Goal: Information Seeking & Learning: Learn about a topic

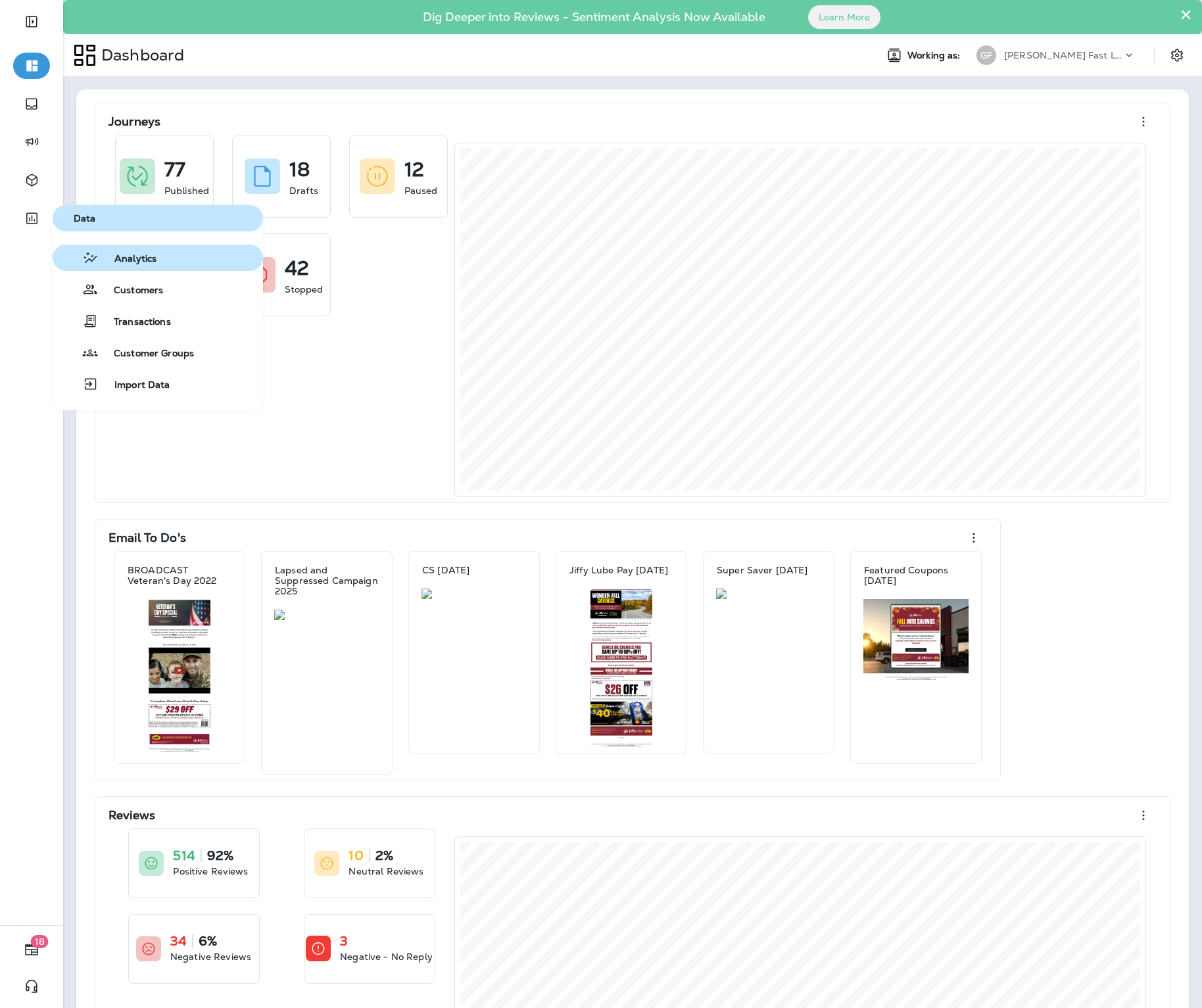
click at [110, 252] on div "Analytics" at bounding box center [106, 257] width 98 height 16
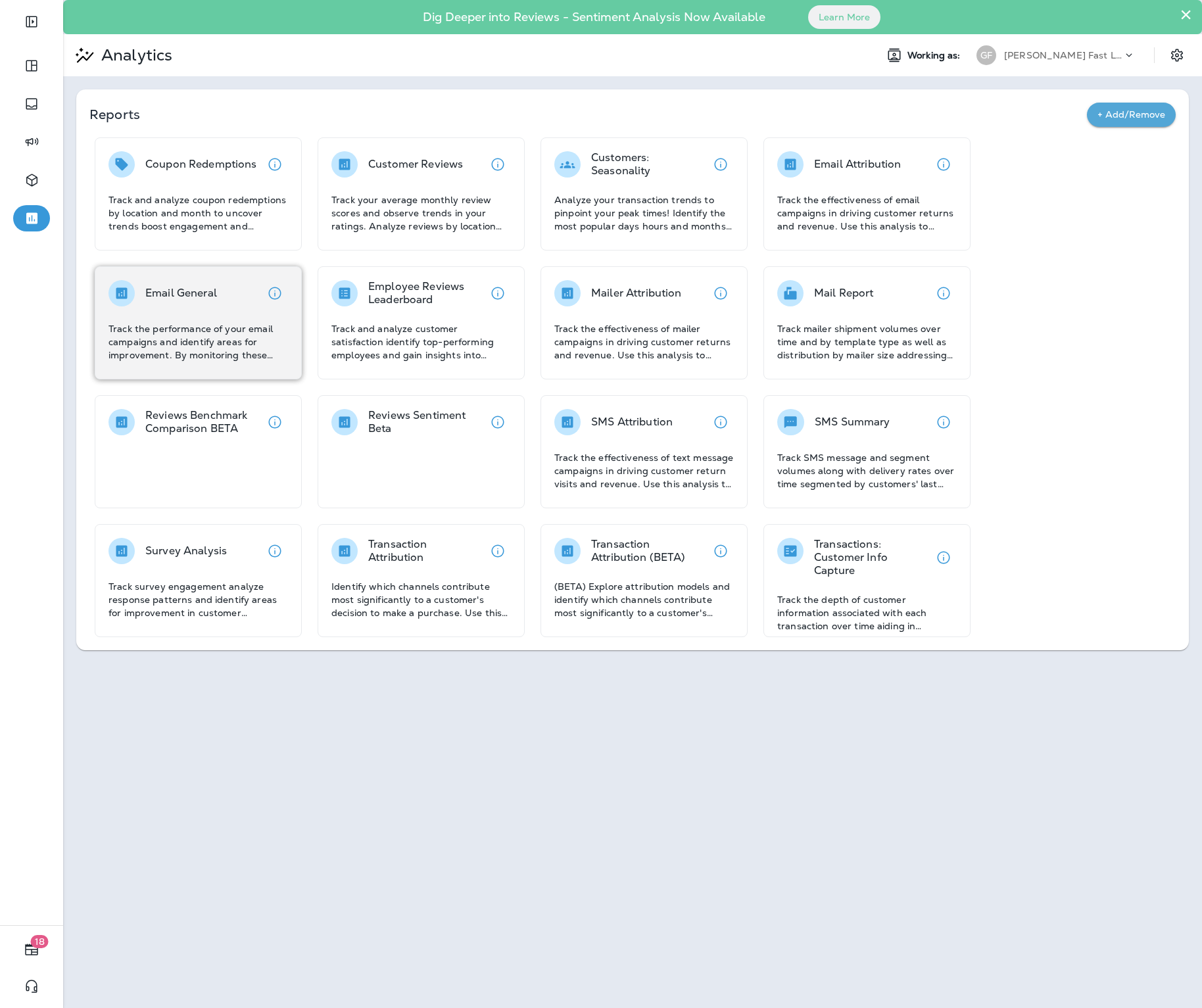
click at [236, 313] on div "Email General Track the performance of your email campaigns and identify areas …" at bounding box center [198, 321] width 180 height 81
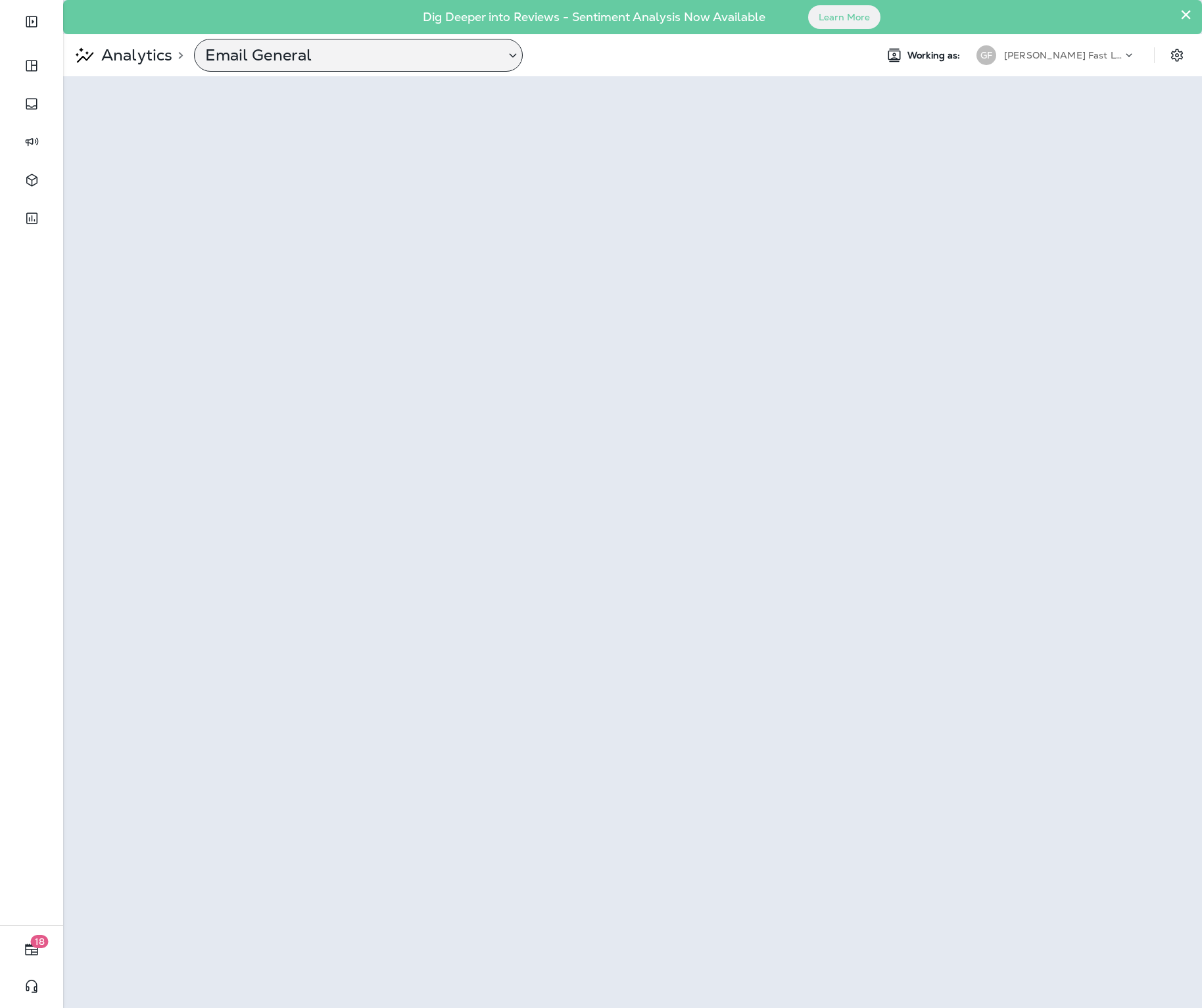
click at [442, 53] on p "Email General" at bounding box center [350, 55] width 290 height 20
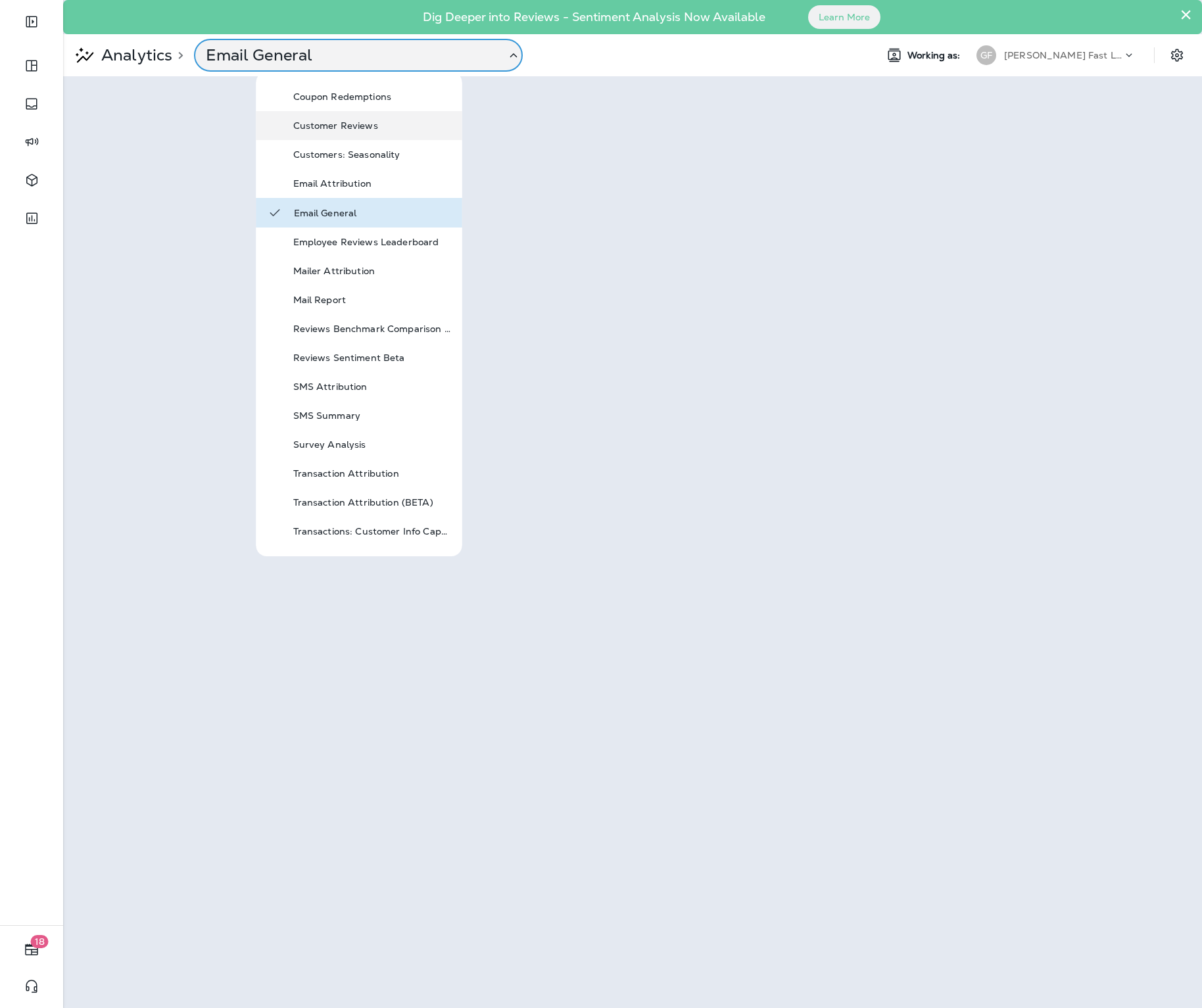
click at [398, 120] on p "Customer Reviews" at bounding box center [372, 126] width 158 height 10
